Goal: Register for event/course

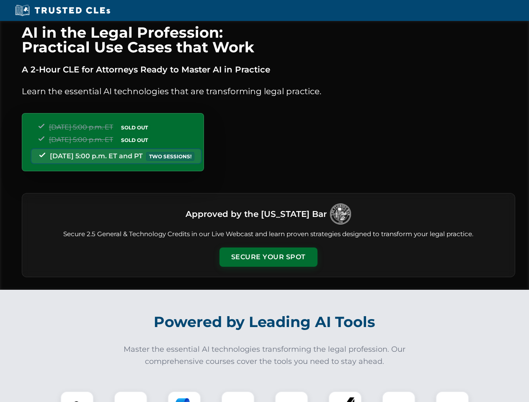
click at [268, 257] on button "Secure Your Spot" at bounding box center [268, 256] width 98 height 19
click at [77, 396] on img at bounding box center [77, 407] width 24 height 24
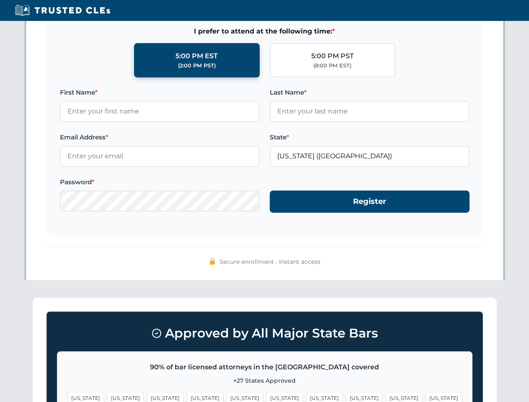
click at [306, 396] on span "[US_STATE]" at bounding box center [324, 398] width 36 height 12
click at [385, 396] on span "[US_STATE]" at bounding box center [403, 398] width 36 height 12
